Goal: Register for event/course

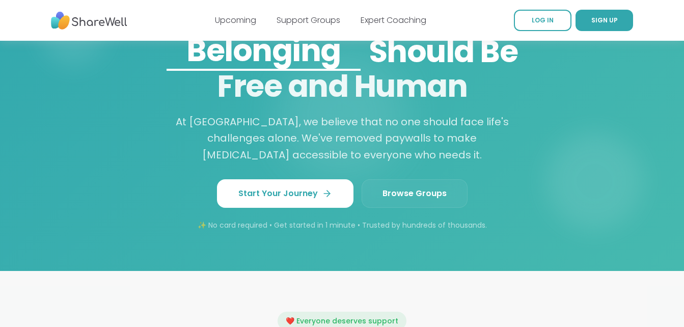
scroll to position [878, 0]
click at [386, 199] on span "Browse Groups" at bounding box center [415, 194] width 64 height 12
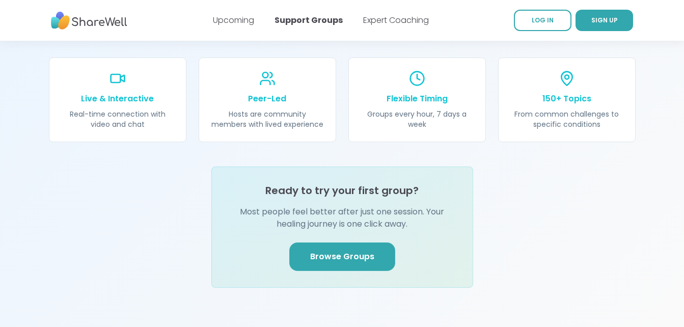
scroll to position [1154, 0]
click at [321, 251] on span "Browse Groups" at bounding box center [342, 257] width 64 height 12
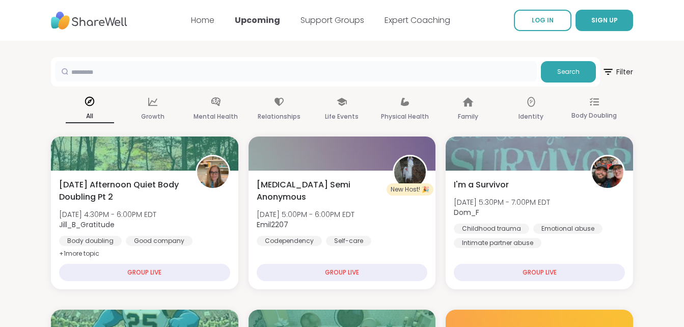
click at [89, 74] on input "text" at bounding box center [296, 71] width 482 height 20
type input "*******"
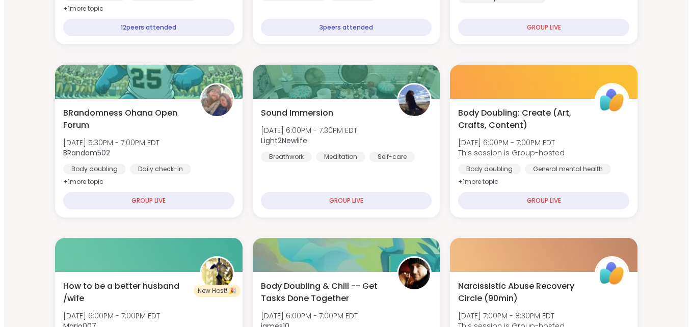
scroll to position [246, 0]
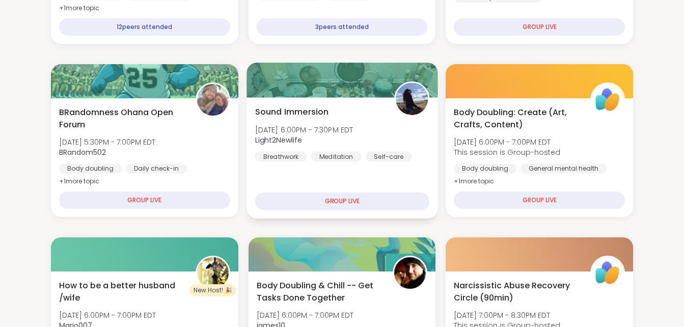
click at [324, 199] on div "GROUP LIVE" at bounding box center [342, 202] width 174 height 18
click at [297, 171] on div "Sound Immersion Sun, Oct 12 | 6:00PM - 7:30PM EDT Light2Newlife Breathwork Medi…" at bounding box center [342, 157] width 191 height 121
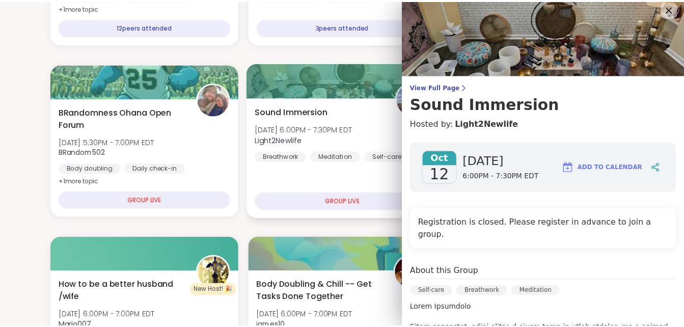
scroll to position [0, 0]
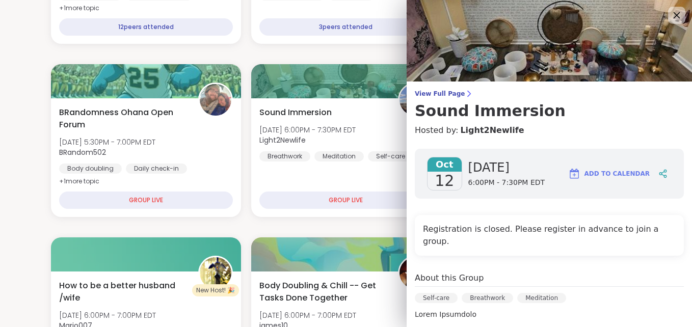
click at [670, 14] on icon at bounding box center [676, 15] width 13 height 13
